Goal: Task Accomplishment & Management: Manage account settings

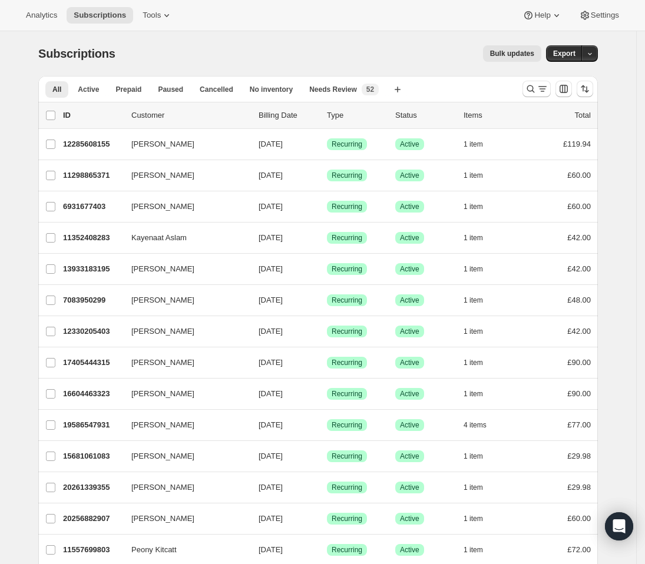
click at [548, 92] on icon "Search and filter results" at bounding box center [542, 89] width 12 height 12
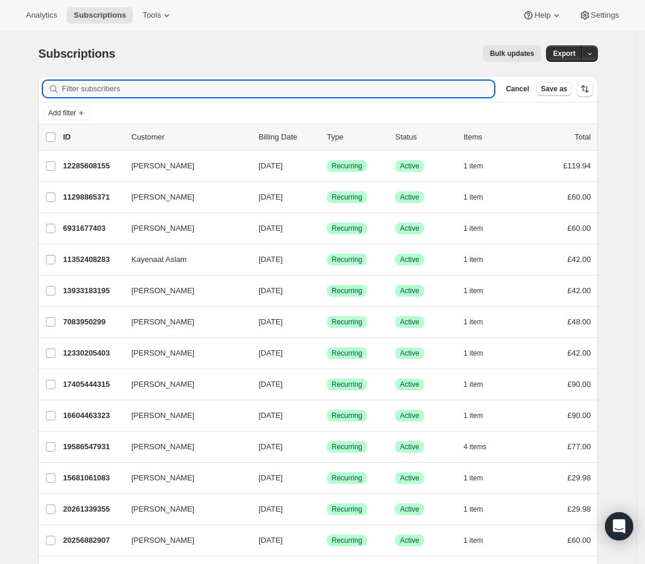
click at [246, 100] on div "Filter subscribers Cancel Save as" at bounding box center [317, 89] width 559 height 26
click at [246, 92] on input "Filter subscribers" at bounding box center [278, 89] width 432 height 16
paste input "[EMAIL_ADDRESS][PERSON_NAME][DOMAIN_NAME]"
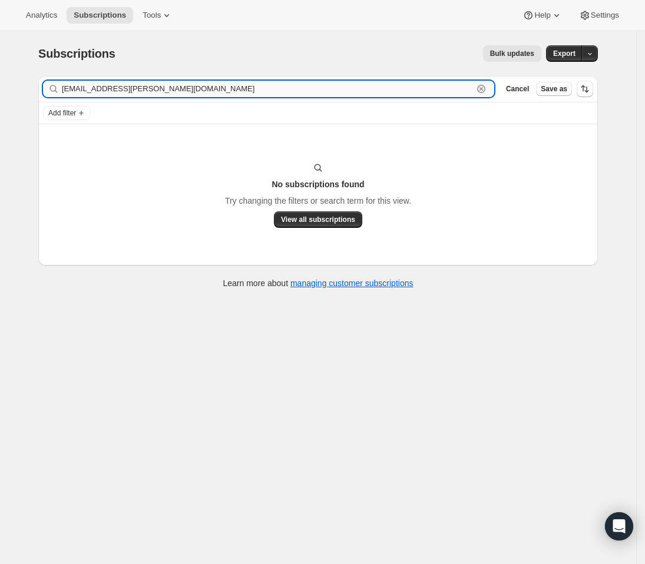
click at [120, 88] on input "[EMAIL_ADDRESS][PERSON_NAME][DOMAIN_NAME]" at bounding box center [267, 89] width 411 height 16
click at [181, 89] on input "[EMAIL_ADDRESS][PERSON_NAME][DOMAIN_NAME]" at bounding box center [267, 89] width 411 height 16
drag, startPoint x: 263, startPoint y: 92, endPoint x: -9, endPoint y: 82, distance: 271.6
click at [0, 82] on html "Analytics Subscriptions Tools Help Settings Skip to content Subscriptions. This…" at bounding box center [322, 282] width 645 height 564
paste input "[PERSON_NAME]"
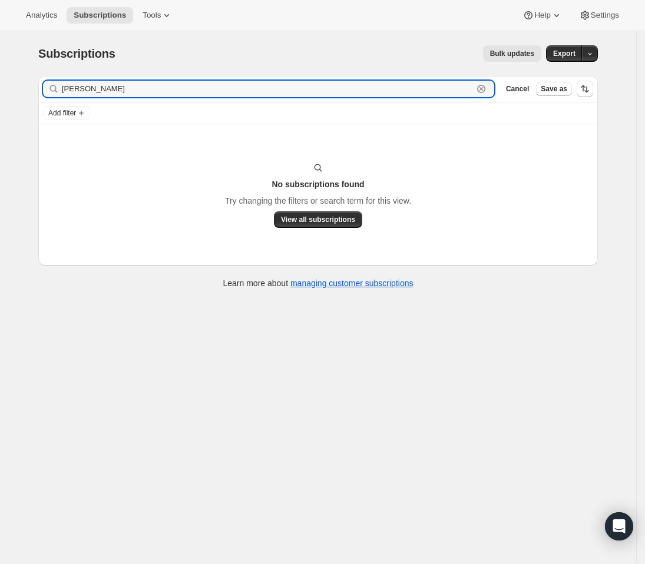
type input "[PERSON_NAME]"
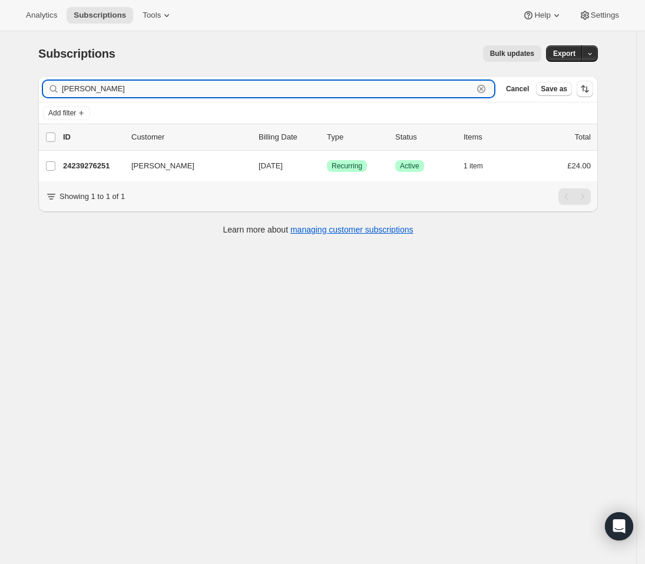
click at [130, 91] on input "[PERSON_NAME]" at bounding box center [267, 89] width 411 height 16
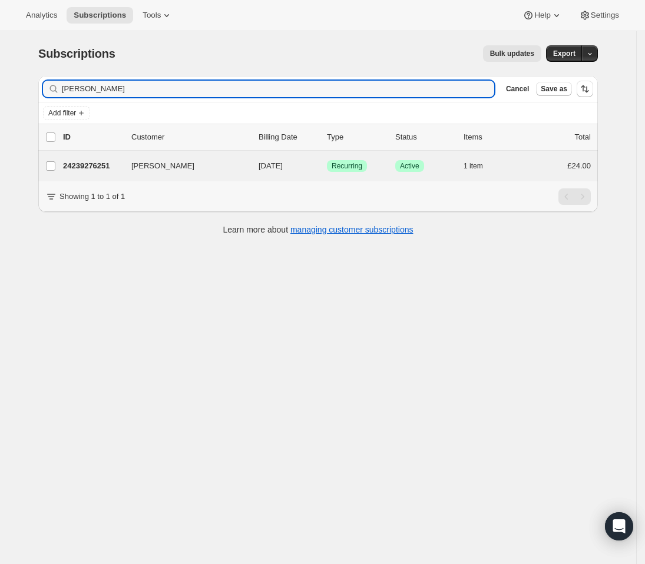
click at [191, 155] on div "[PERSON_NAME] 24239276251 [PERSON_NAME] [DATE] Success Recurring Success Active…" at bounding box center [317, 166] width 559 height 31
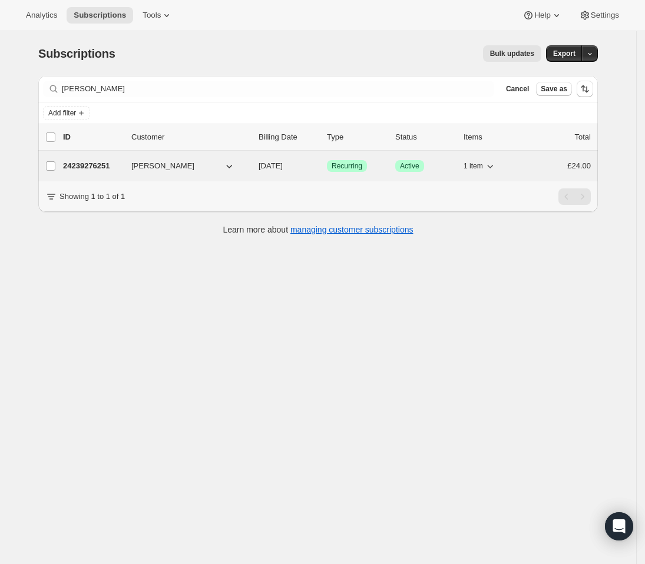
click at [194, 167] on button "[PERSON_NAME]" at bounding box center [183, 166] width 118 height 19
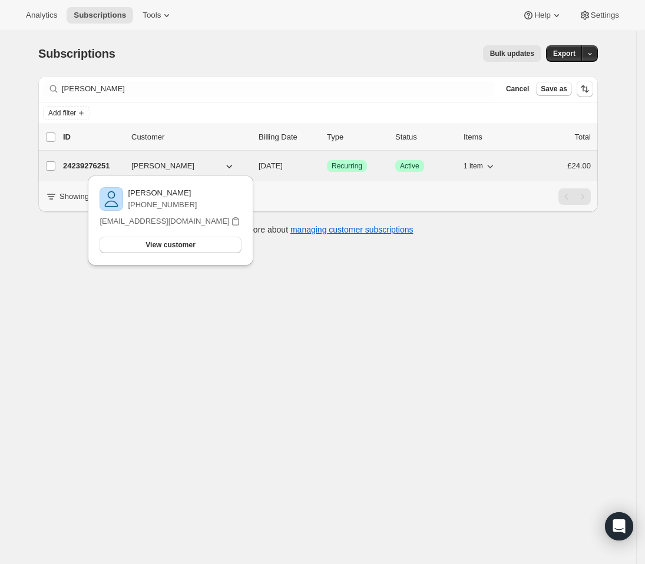
click at [132, 168] on div "24239276251 [PERSON_NAME] [DATE] Success Recurring Success Active 1 item £24.00" at bounding box center [327, 166] width 528 height 16
